Goal: Obtain resource: Obtain resource

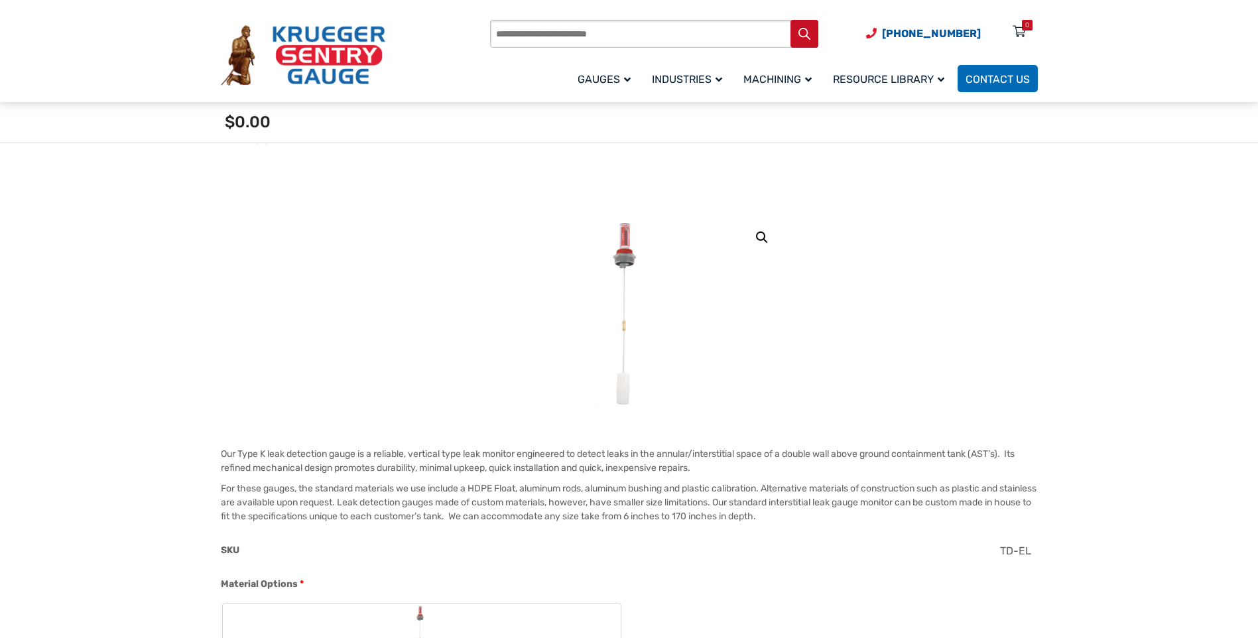
scroll to position [199, 0]
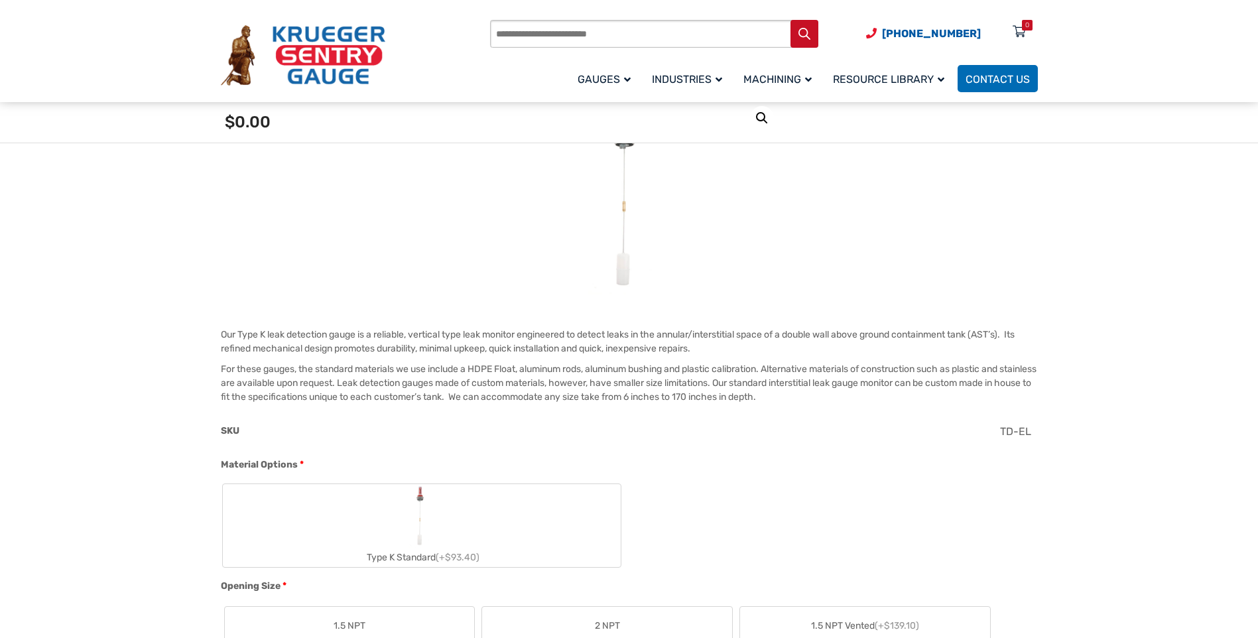
click at [421, 508] on img "Type K Standard" at bounding box center [422, 516] width 26 height 64
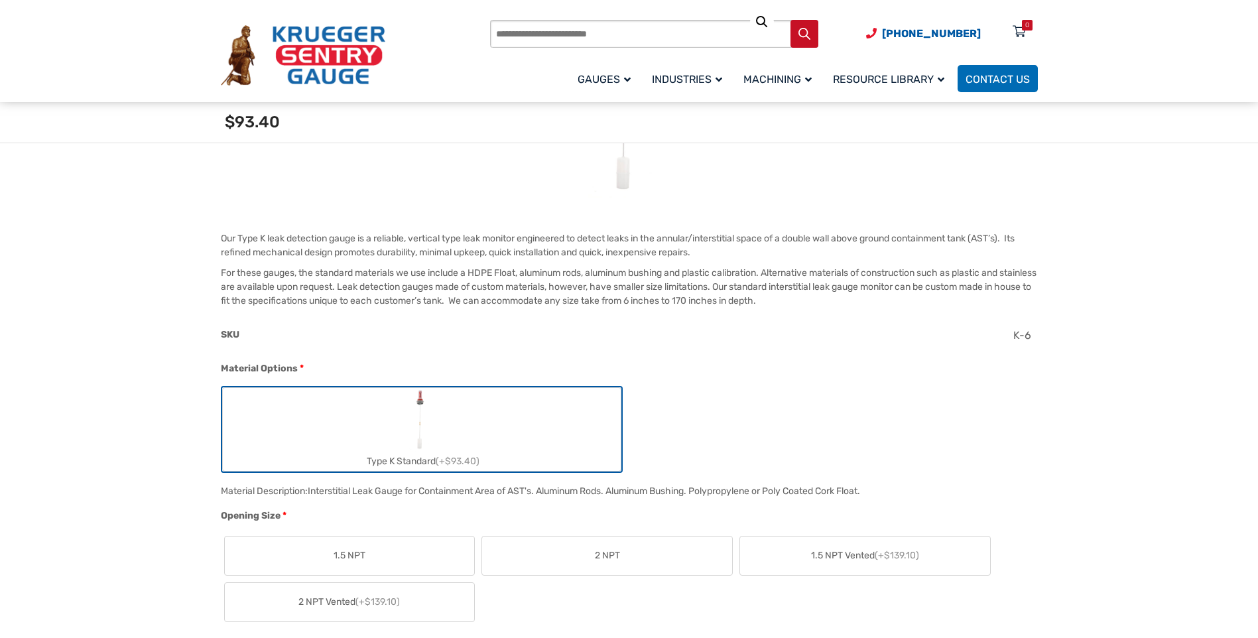
scroll to position [531, 0]
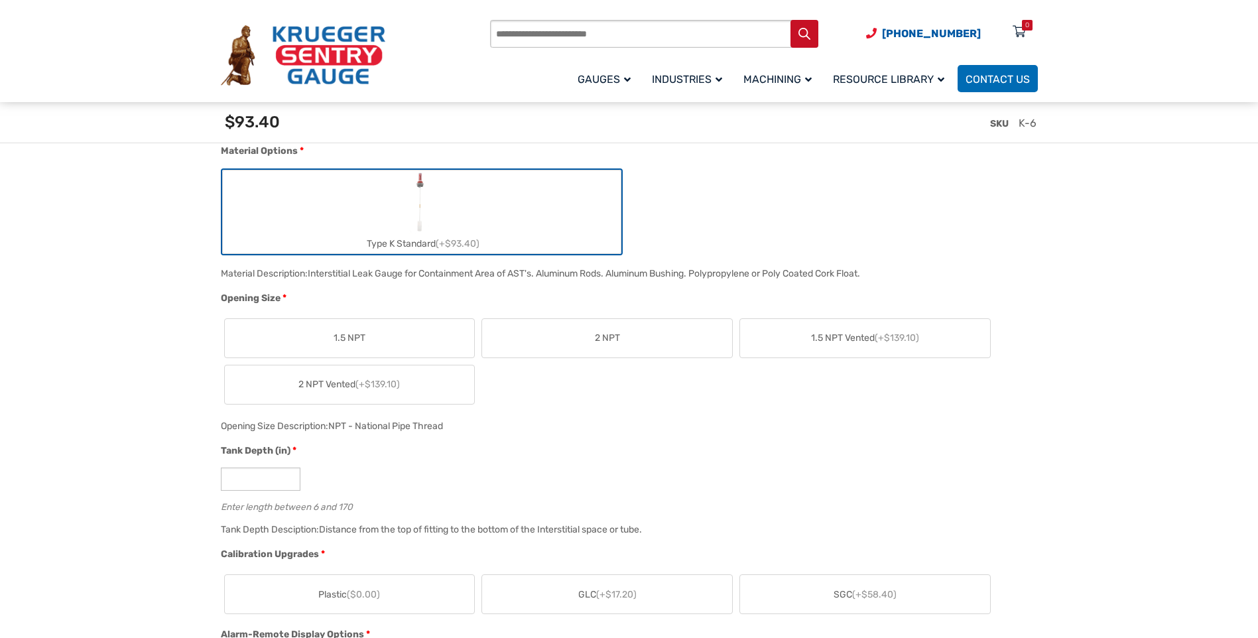
click at [661, 348] on label "2 NPT" at bounding box center [607, 338] width 250 height 38
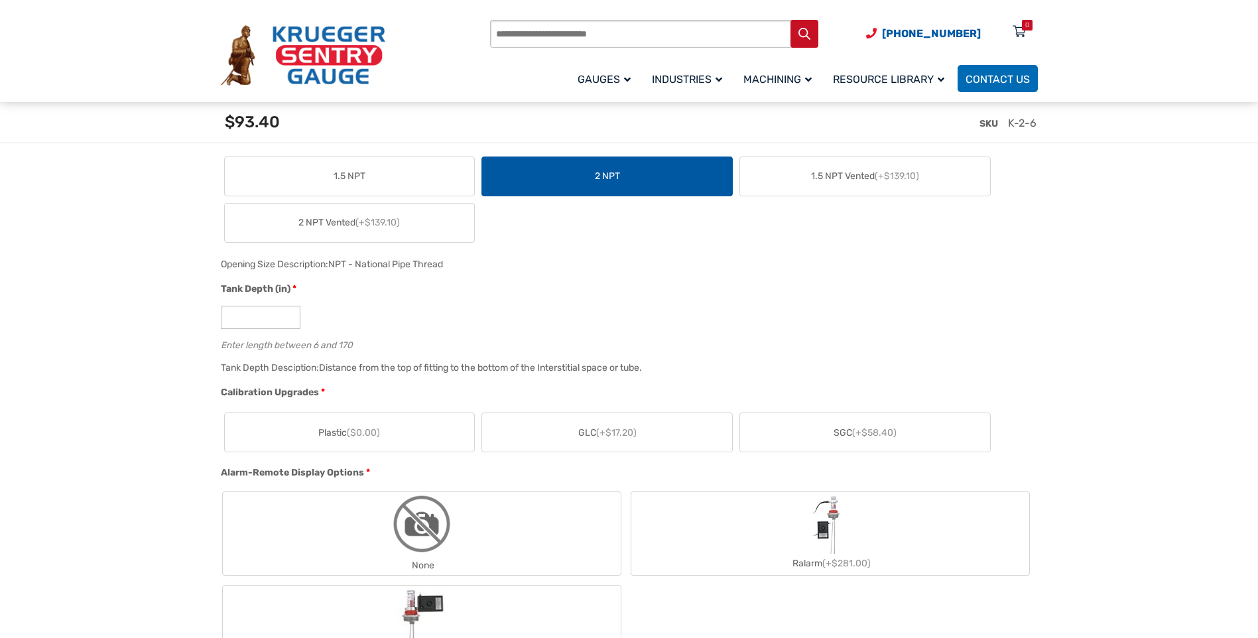
scroll to position [730, 0]
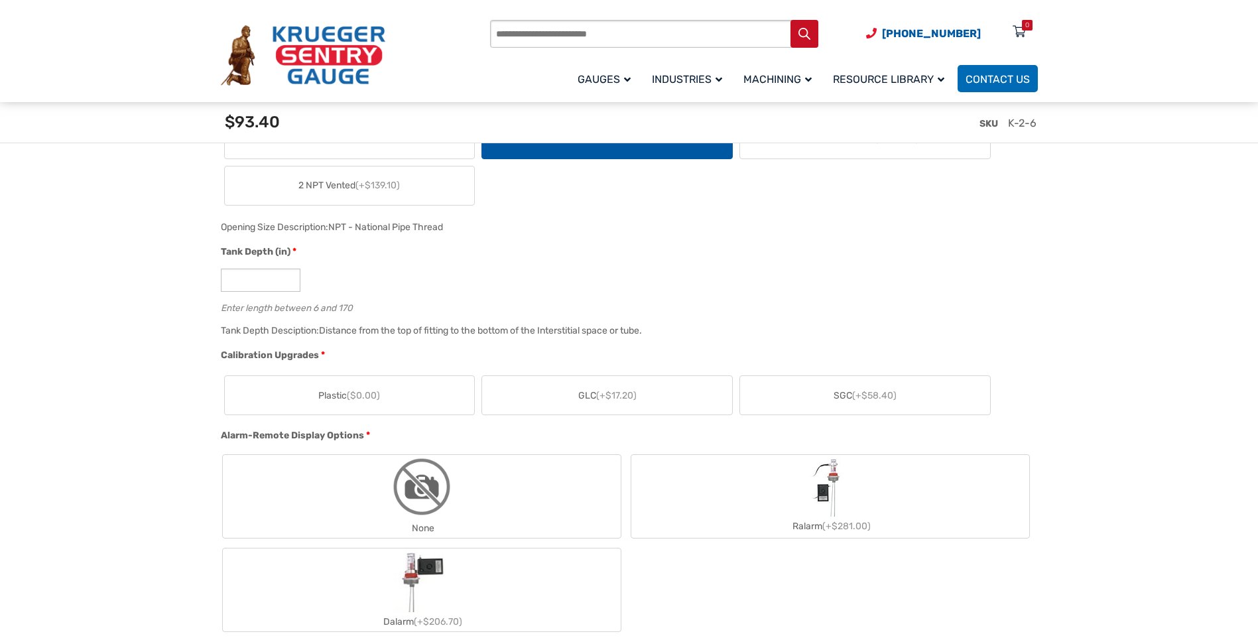
click at [403, 391] on label "Plastic ($0.00)" at bounding box center [350, 395] width 250 height 38
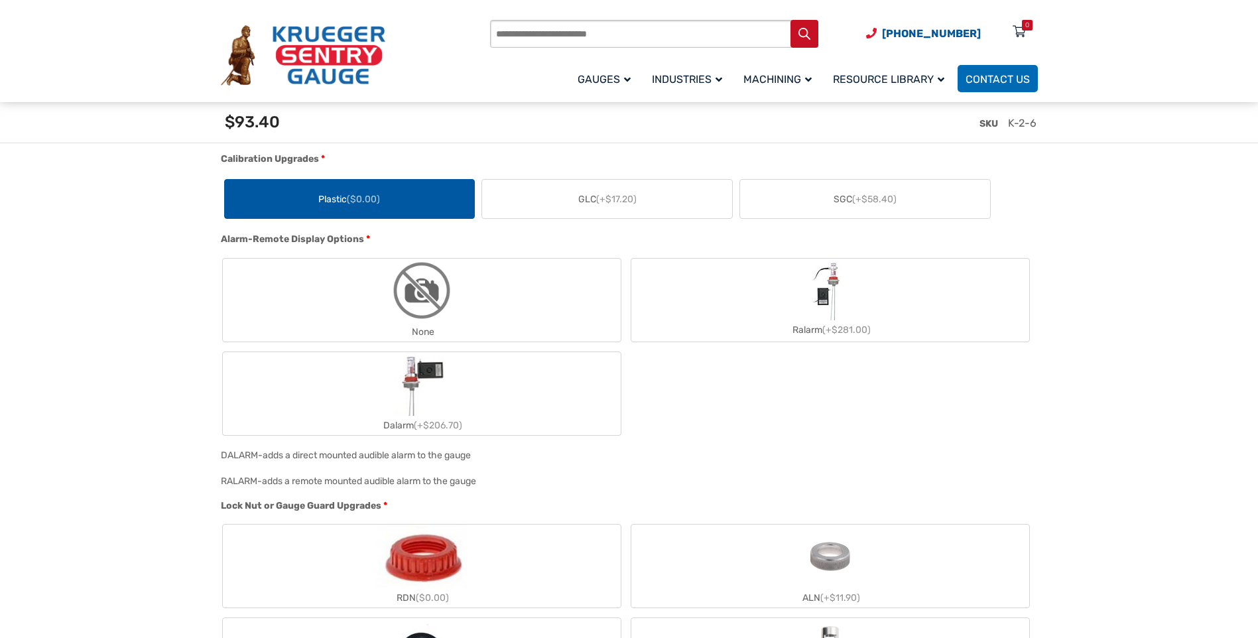
scroll to position [929, 0]
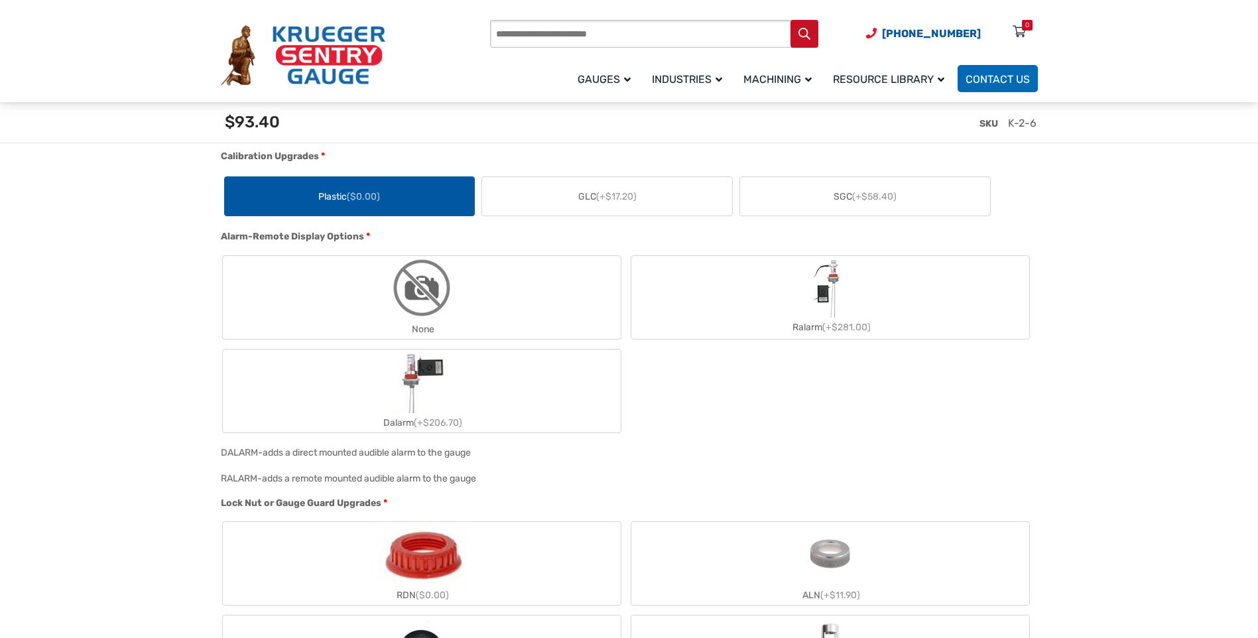
click at [470, 290] on label "None" at bounding box center [422, 297] width 398 height 83
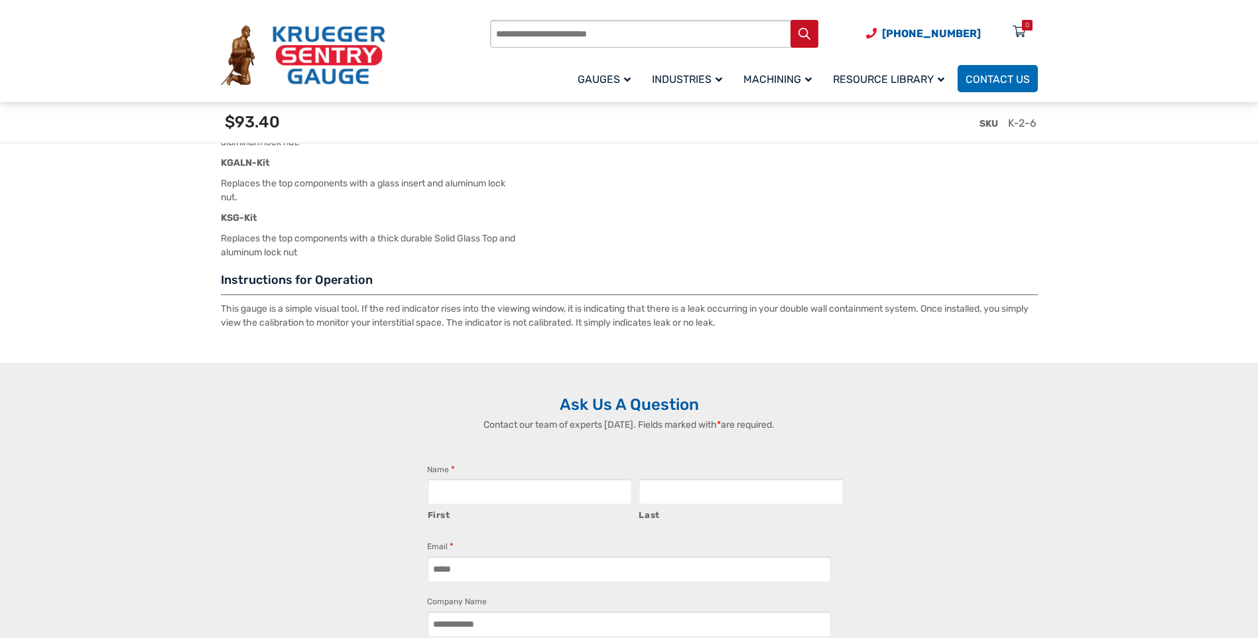
scroll to position [2388, 0]
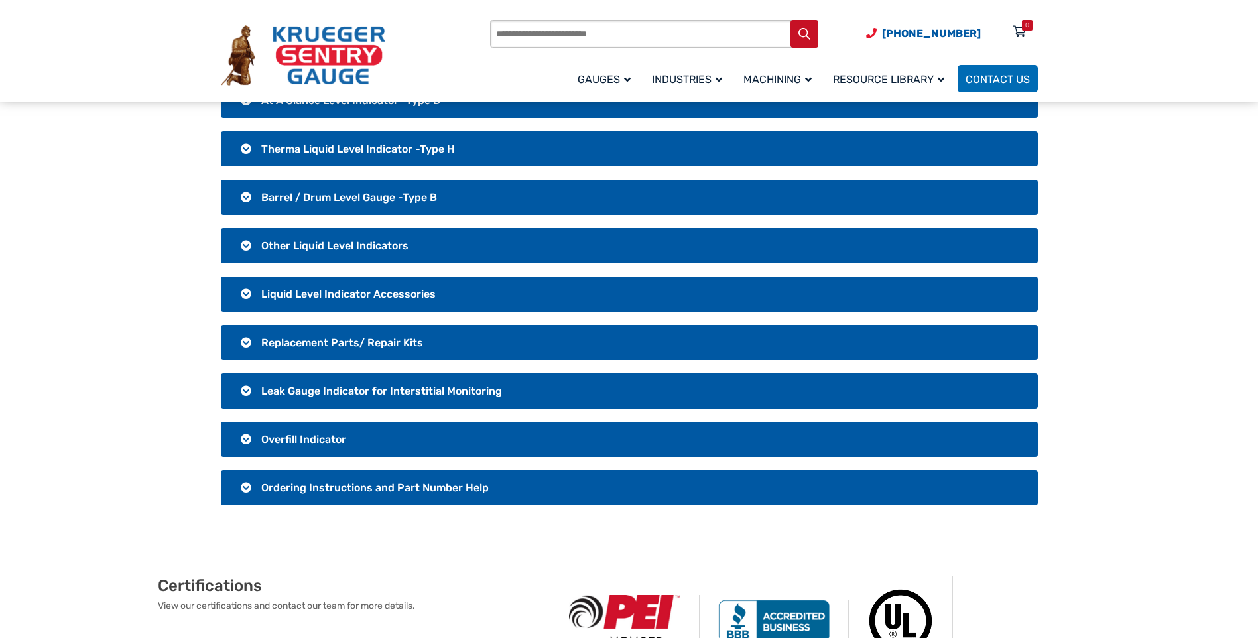
scroll to position [133, 0]
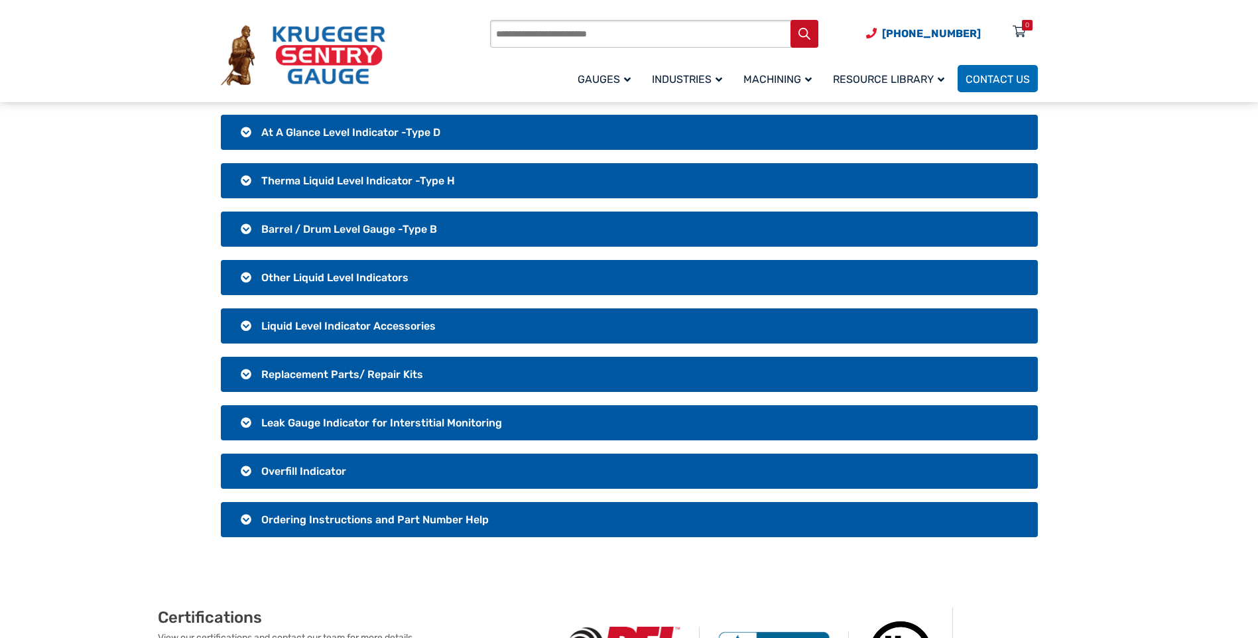
click at [243, 422] on h3 "Leak Gauge Indicator for Interstitial Monitoring" at bounding box center [629, 422] width 817 height 35
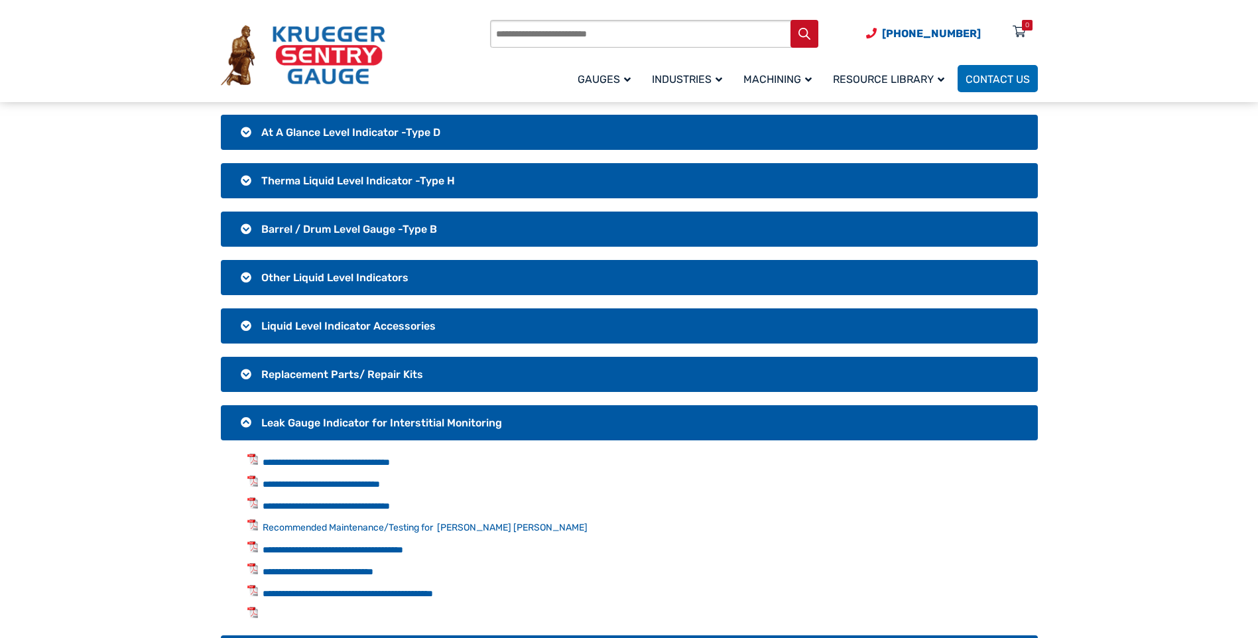
scroll to position [199, 0]
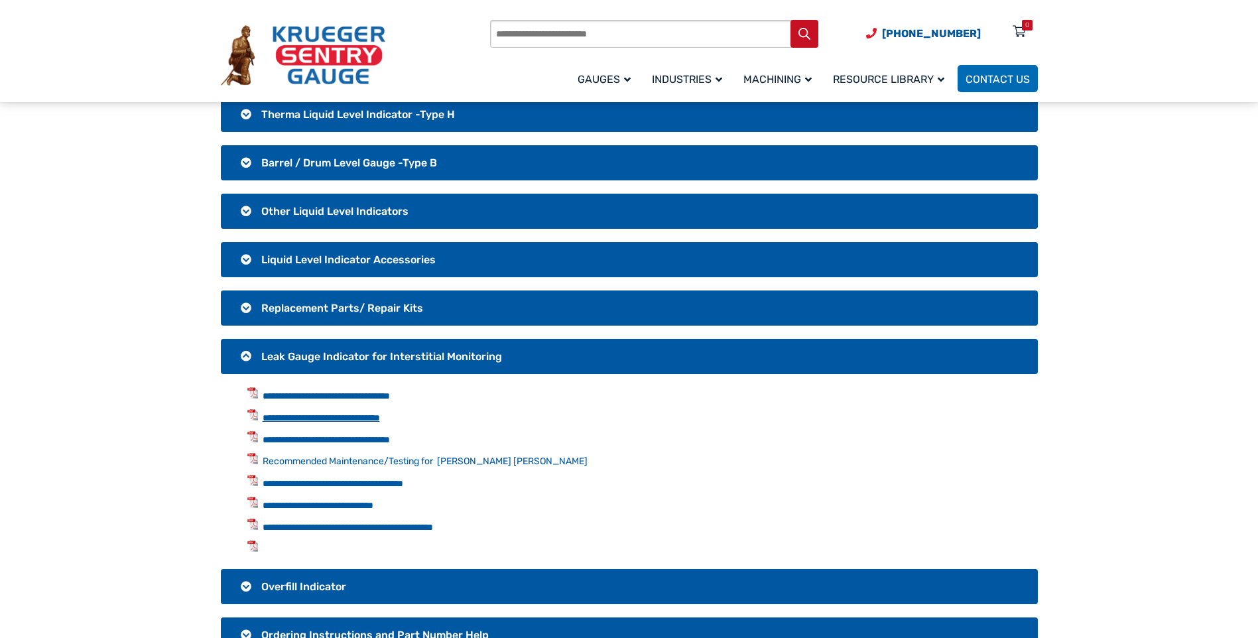
click at [380, 421] on link "**********" at bounding box center [321, 417] width 117 height 9
